Goal: Task Accomplishment & Management: Manage account settings

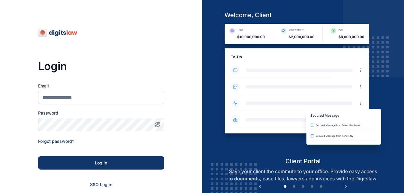
click at [327, 11] on h5 "welcome, client" at bounding box center [303, 15] width 167 height 8
click at [105, 185] on span "SSO Log in" at bounding box center [101, 184] width 22 height 5
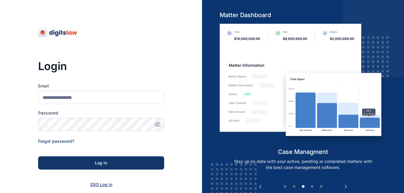
click at [105, 183] on span "SSO Log in" at bounding box center [101, 184] width 22 height 5
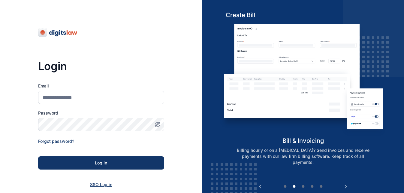
click at [104, 184] on span "SSO Log in" at bounding box center [101, 184] width 22 height 5
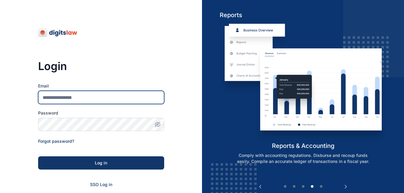
click at [48, 100] on input "Email" at bounding box center [101, 97] width 126 height 13
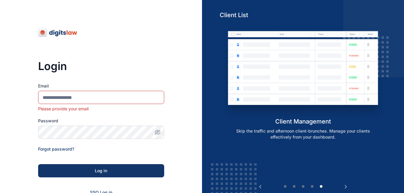
click at [100, 62] on h3 "Login" at bounding box center [101, 66] width 126 height 12
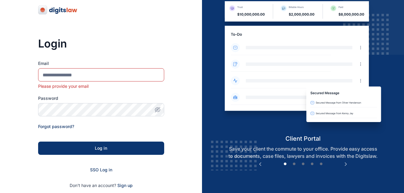
scroll to position [26, 0]
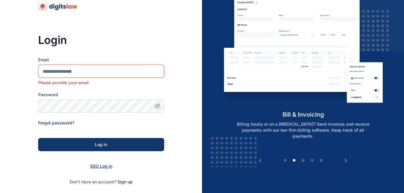
click at [96, 166] on span "SSO Log in" at bounding box center [101, 165] width 22 height 5
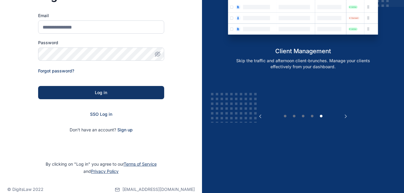
scroll to position [81, 0]
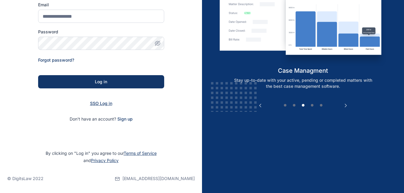
click at [103, 104] on span "SSO Log in" at bounding box center [101, 103] width 22 height 5
